Goal: Task Accomplishment & Management: Complete application form

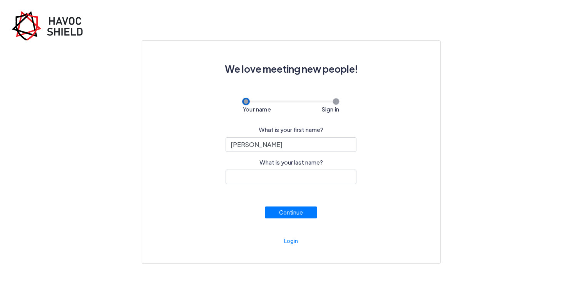
type input "[PERSON_NAME]"
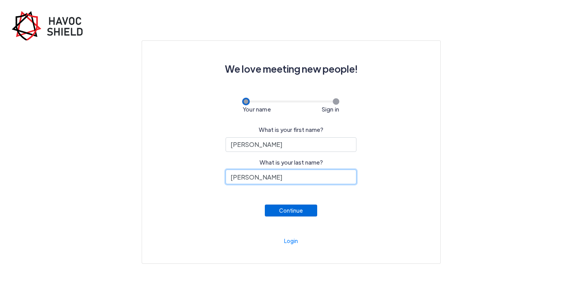
type input "[PERSON_NAME]"
click at [297, 211] on button "Continue" at bounding box center [291, 211] width 52 height 12
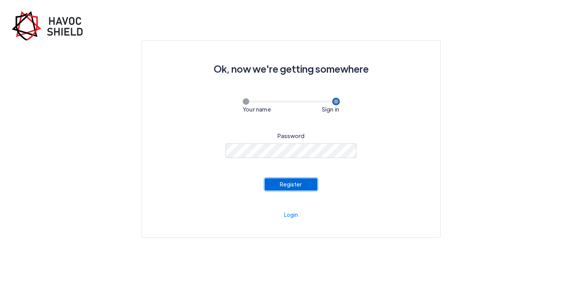
click at [309, 185] on button "Register" at bounding box center [291, 184] width 52 height 12
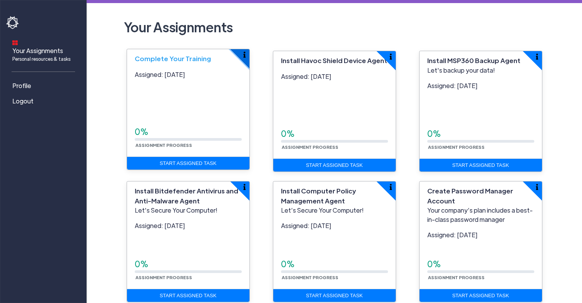
click at [245, 55] on img "button" at bounding box center [244, 55] width 2 height 6
